Goal: Task Accomplishment & Management: Use online tool/utility

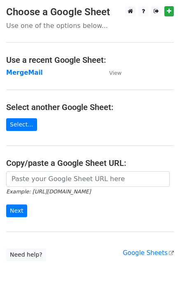
click at [28, 77] on td "MergeMail" at bounding box center [53, 72] width 95 height 9
click at [28, 76] on strong "MergeMail" at bounding box center [24, 72] width 37 height 7
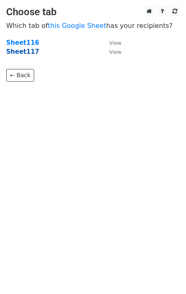
click at [26, 51] on strong "Sheet117" at bounding box center [22, 51] width 33 height 7
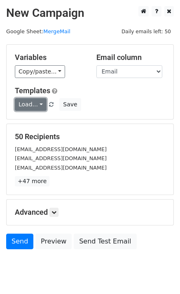
click at [40, 109] on link "Load..." at bounding box center [31, 104] width 32 height 13
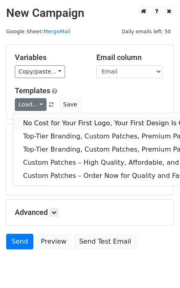
click at [49, 124] on link "No Cost for Your First Logo, Your First Design Is On Us!" at bounding box center [133, 123] width 240 height 13
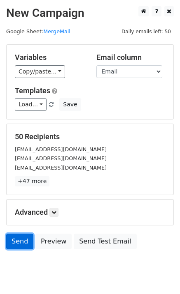
click at [15, 243] on link "Send" at bounding box center [19, 242] width 27 height 16
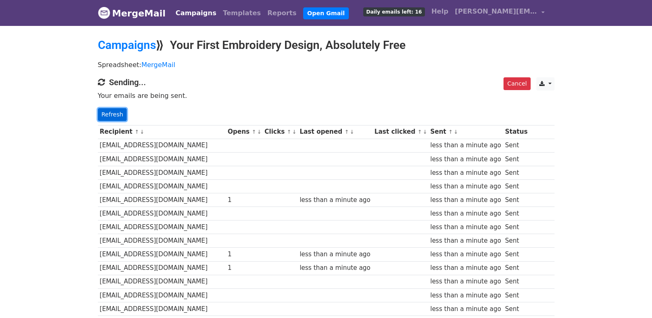
click at [117, 112] on link "Refresh" at bounding box center [112, 114] width 29 height 13
click at [118, 112] on link "Refresh" at bounding box center [112, 114] width 29 height 13
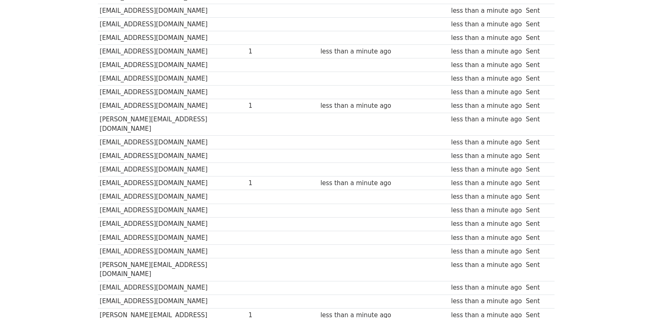
scroll to position [548, 0]
